Goal: Task Accomplishment & Management: Manage account settings

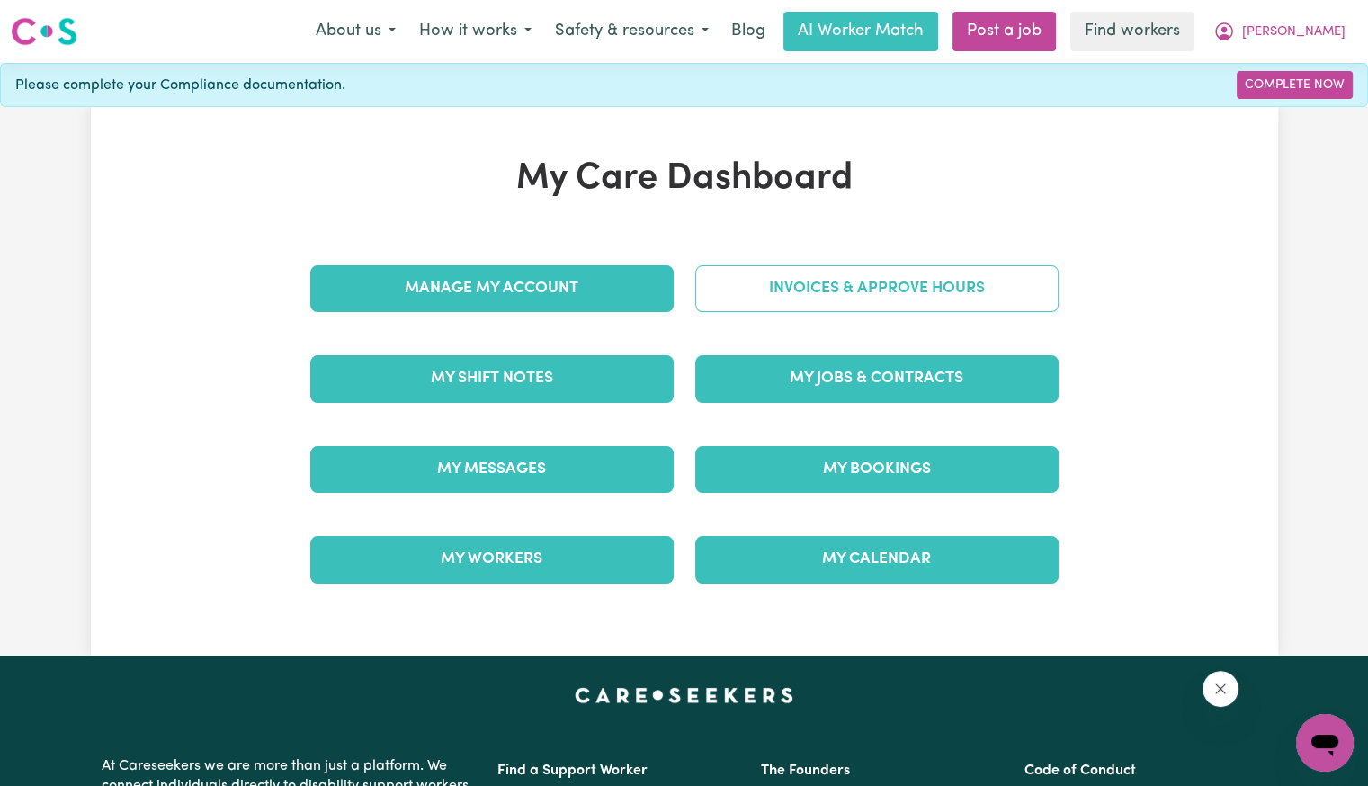
click at [899, 299] on link "Invoices & Approve Hours" at bounding box center [876, 288] width 363 height 47
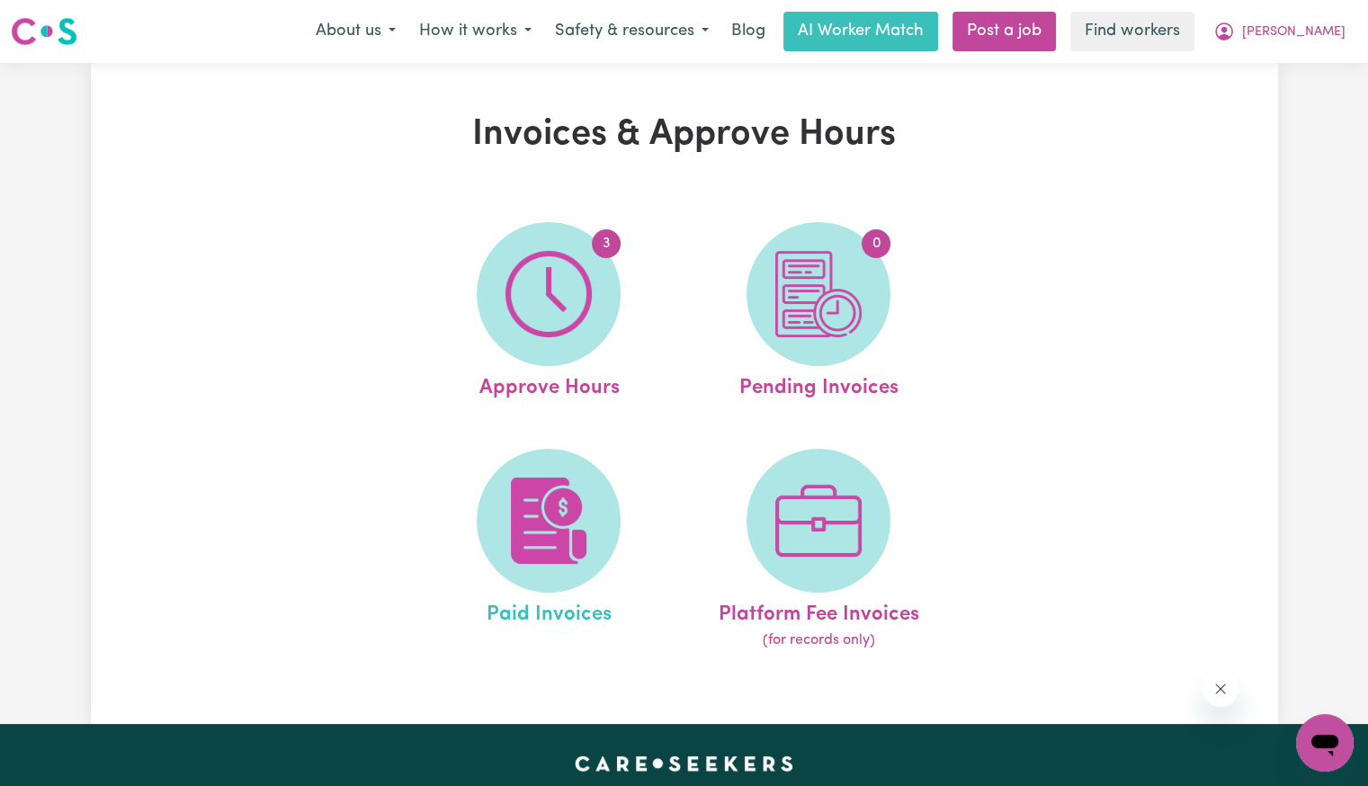
click at [522, 605] on span "Paid Invoices" at bounding box center [548, 612] width 125 height 38
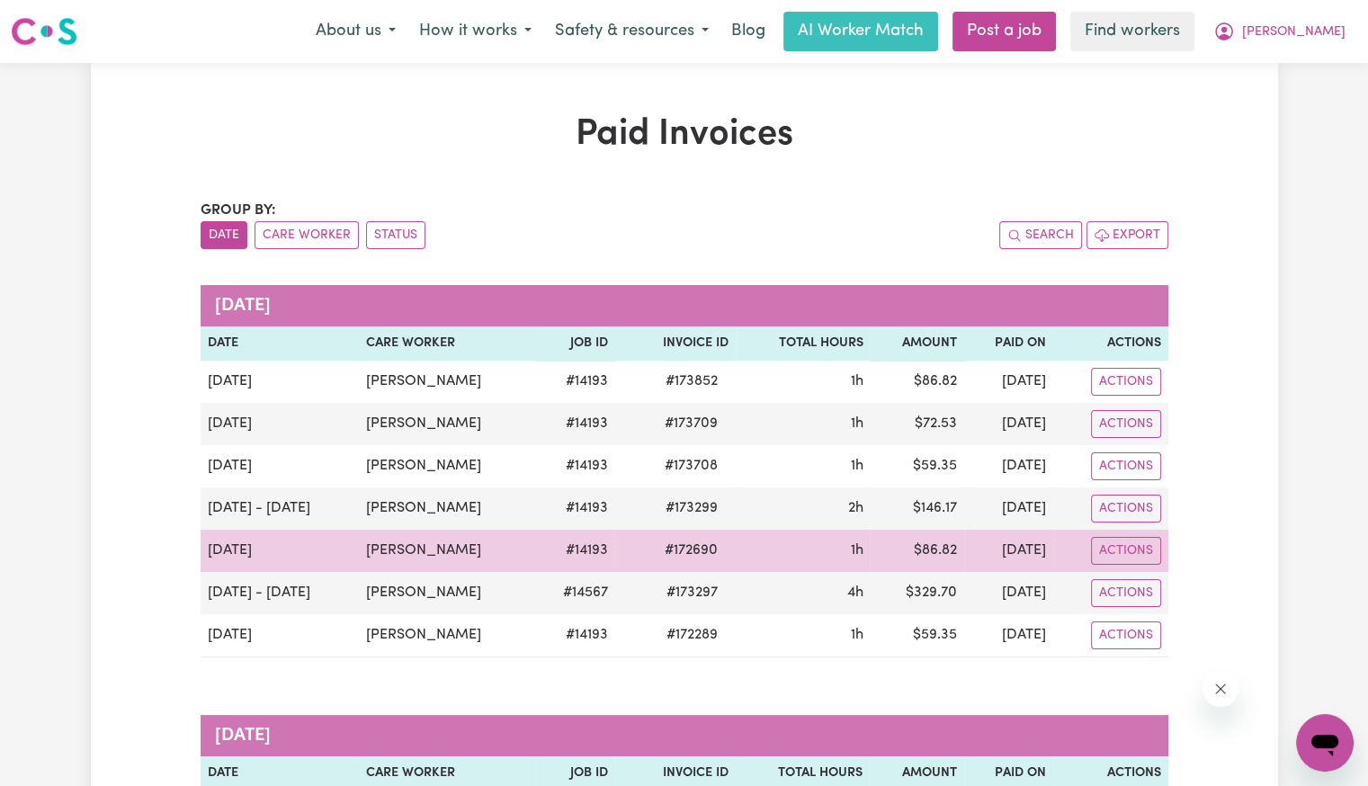
click at [676, 547] on span "# 172690" at bounding box center [691, 551] width 75 height 22
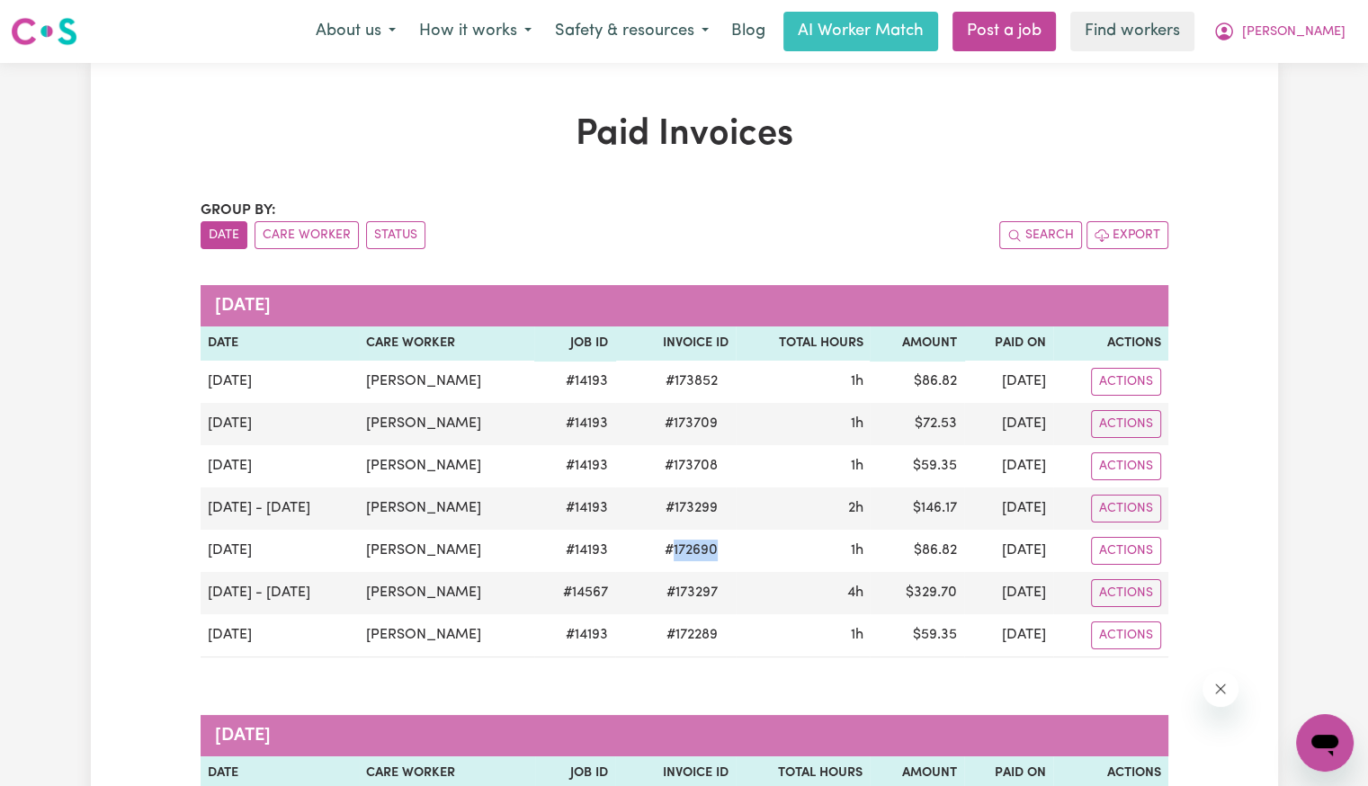
copy span "172690"
drag, startPoint x: 1340, startPoint y: 29, endPoint x: 1331, endPoint y: 48, distance: 20.9
click at [1340, 29] on span "[PERSON_NAME]" at bounding box center [1293, 32] width 103 height 20
click at [1285, 97] on link "Logout" at bounding box center [1285, 103] width 142 height 34
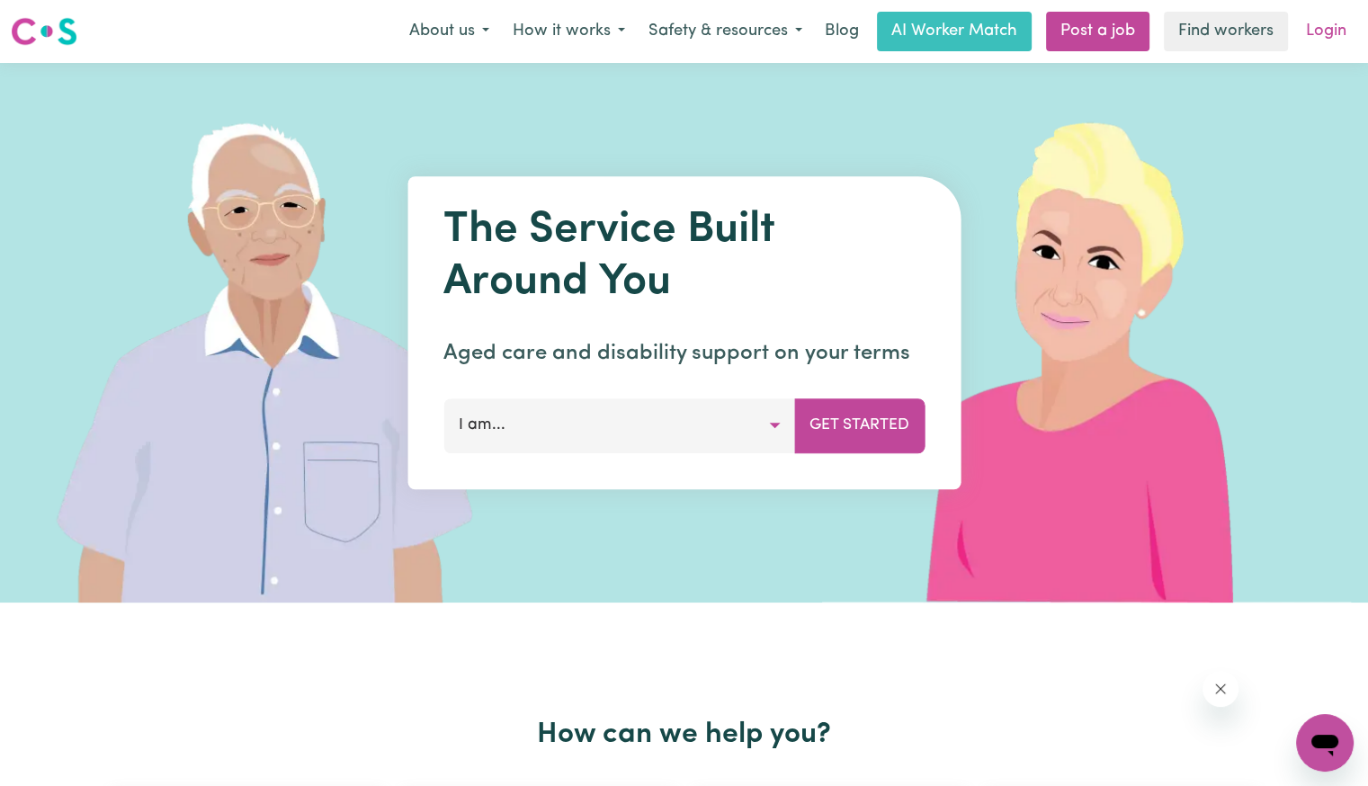
click at [1325, 32] on link "Login" at bounding box center [1326, 32] width 62 height 40
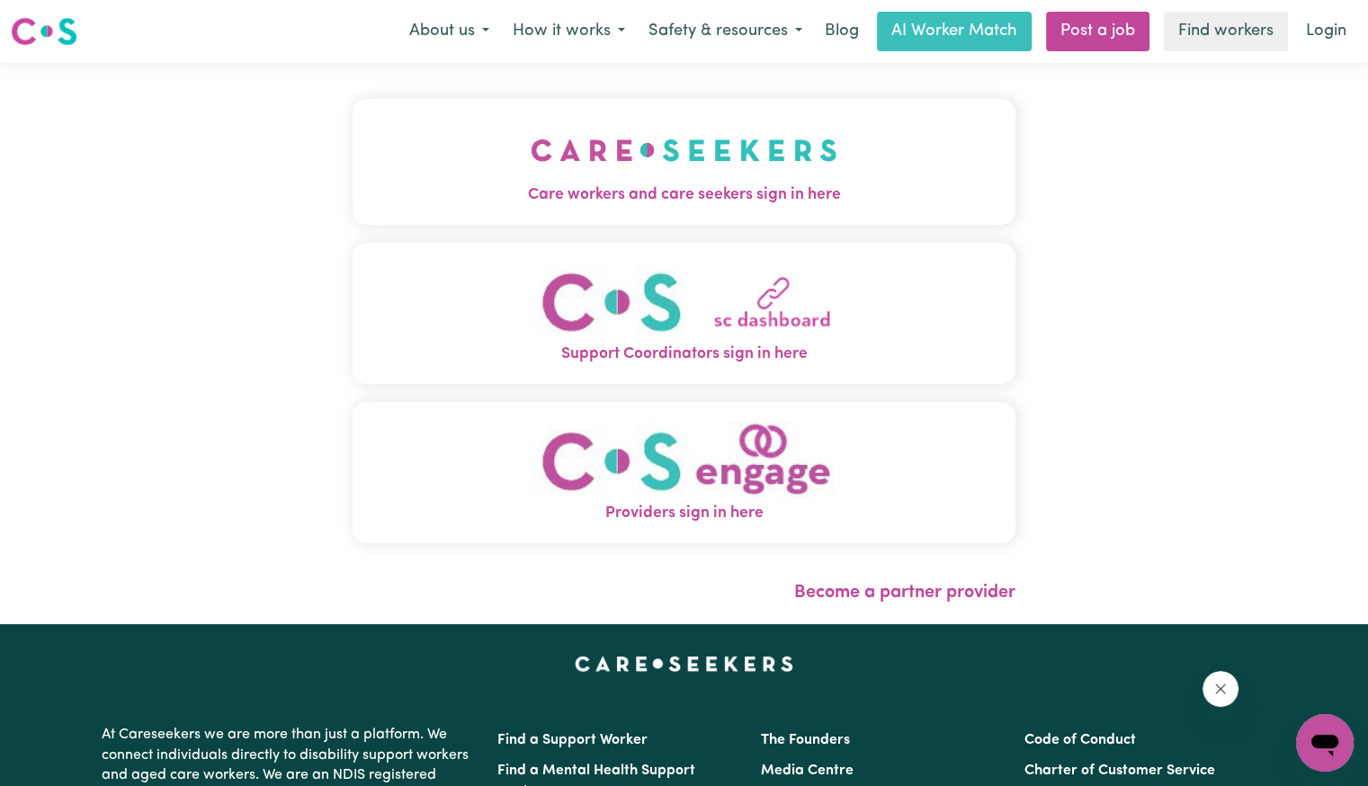
click at [531, 179] on img "Care workers and care seekers sign in here" at bounding box center [684, 150] width 307 height 67
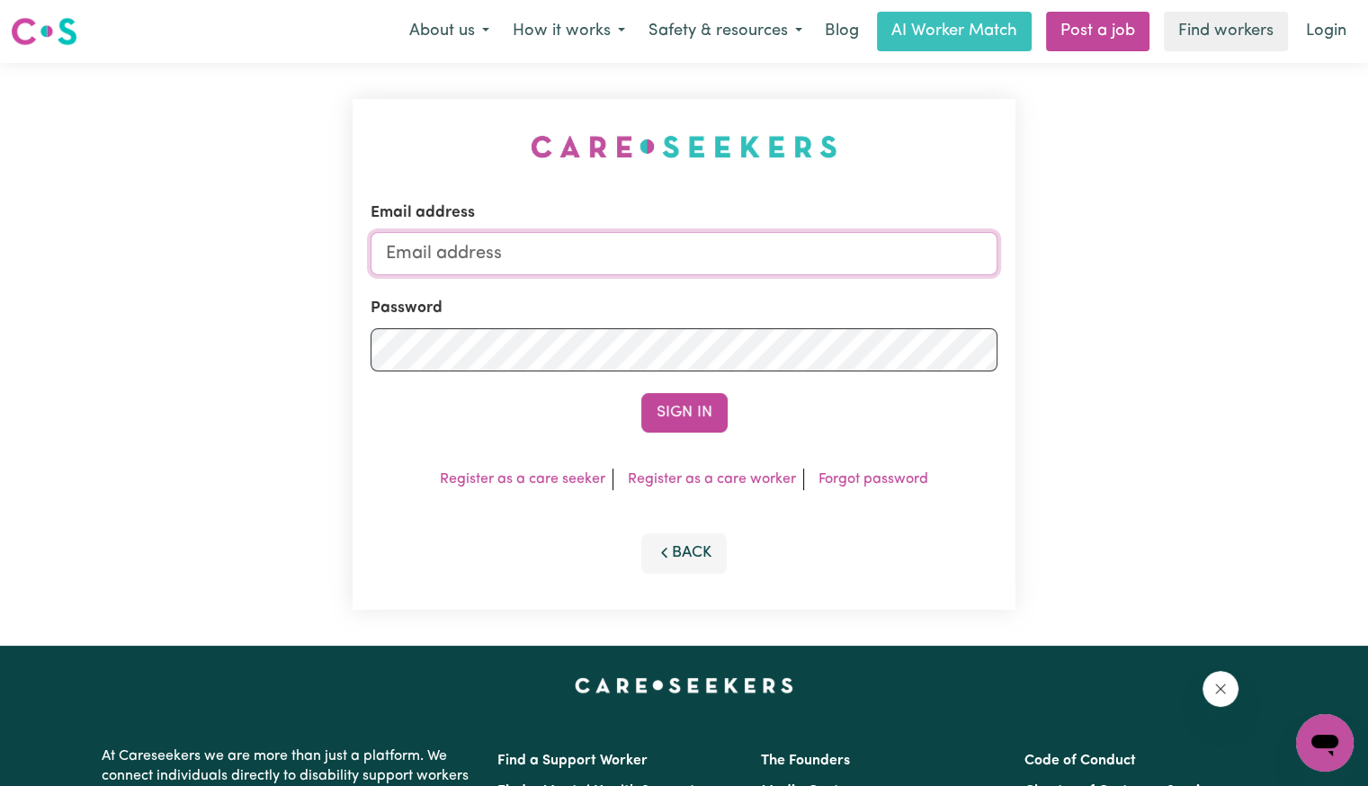
click at [631, 270] on input "Email address" at bounding box center [683, 253] width 627 height 43
drag, startPoint x: 650, startPoint y: 262, endPoint x: 252, endPoint y: 250, distance: 398.5
click at [252, 250] on div "Email address [EMAIL_ADDRESS][DOMAIN_NAME] Password Sign In Register as a care …" at bounding box center [684, 354] width 1368 height 583
drag, startPoint x: 486, startPoint y: 255, endPoint x: 1582, endPoint y: 229, distance: 1096.4
click at [1367, 229] on html "Menu About us How it works Safety & resources Blog AI Worker Match Post a job F…" at bounding box center [684, 680] width 1368 height 1361
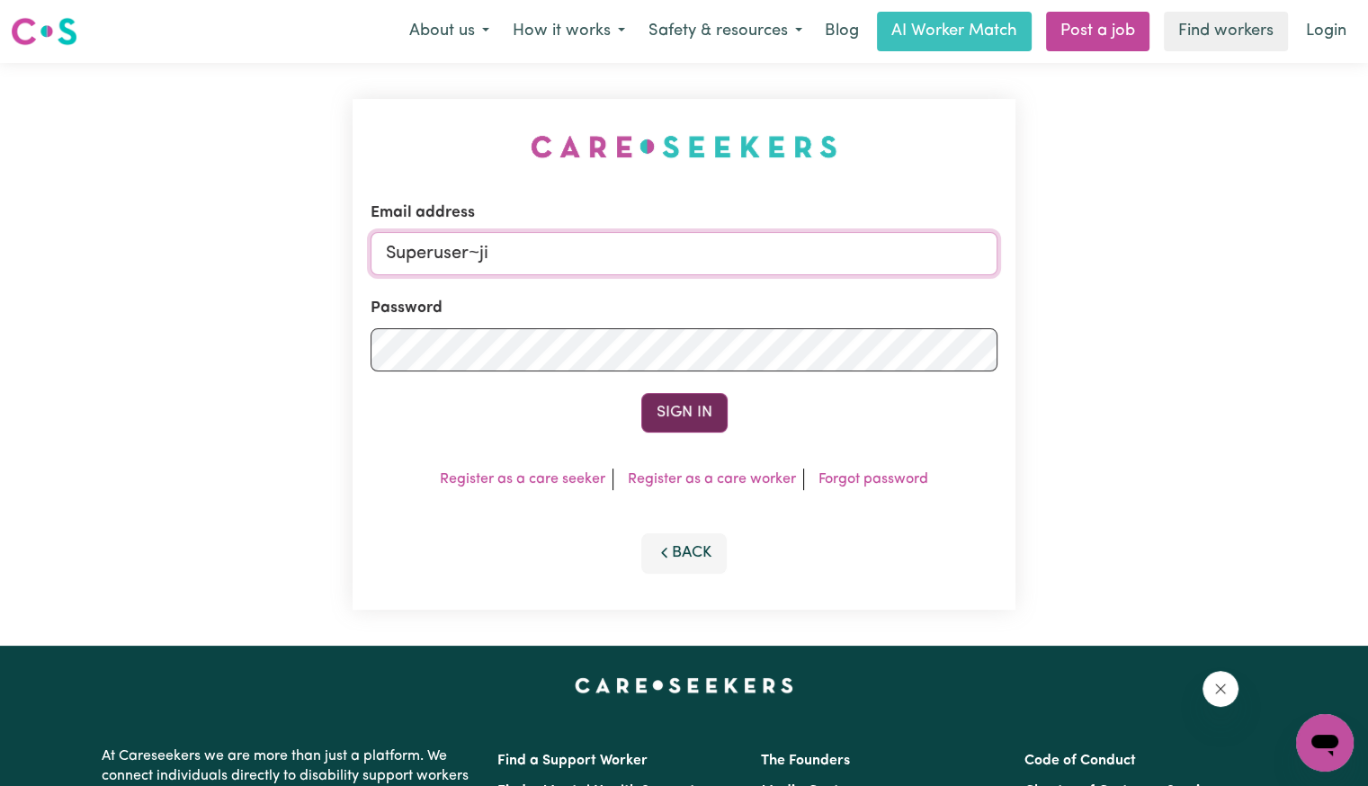
type input "[EMAIL_ADDRESS][DOMAIN_NAME]"
click at [641, 393] on button "Sign In" at bounding box center [684, 413] width 86 height 40
